Goal: Transaction & Acquisition: Purchase product/service

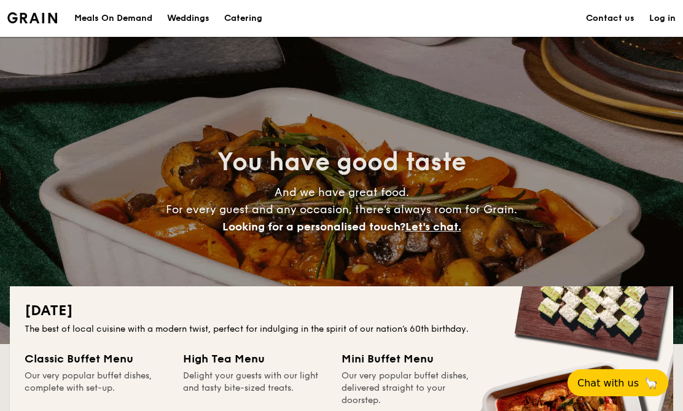
click at [665, 17] on link "Log in" at bounding box center [662, 18] width 26 height 37
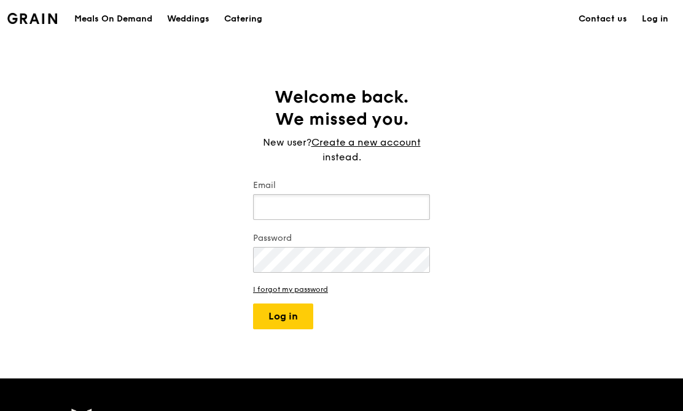
type input "preetirandhawa278@gmail.com"
click at [283, 318] on button "Log in" at bounding box center [283, 317] width 60 height 26
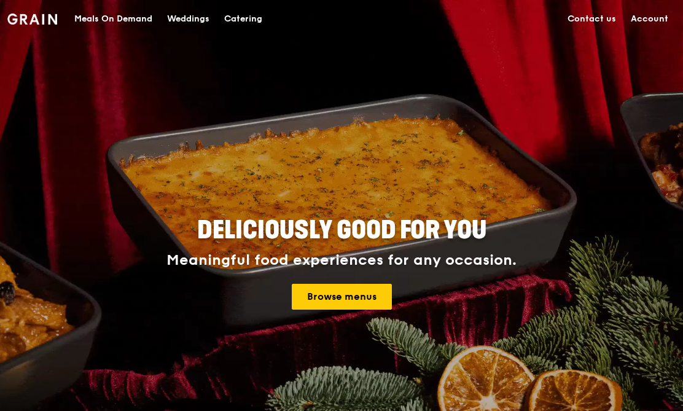
click at [41, 25] on img at bounding box center [32, 19] width 50 height 11
click at [646, 16] on link "Account" at bounding box center [650, 19] width 52 height 37
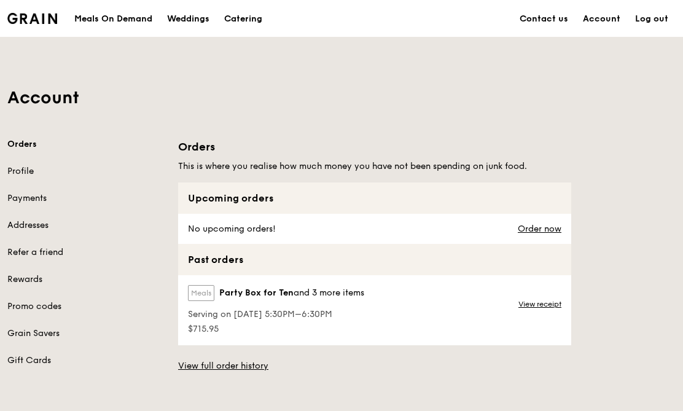
click at [237, 12] on div "Catering" at bounding box center [243, 19] width 38 height 37
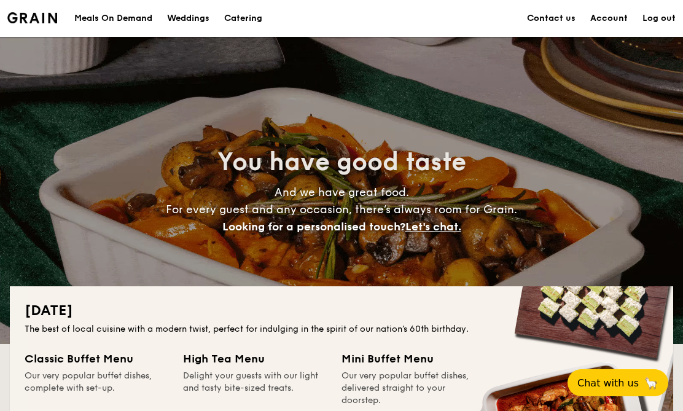
click at [122, 33] on div "Meals On Demand" at bounding box center [113, 18] width 78 height 37
